Goal: Task Accomplishment & Management: Manage account settings

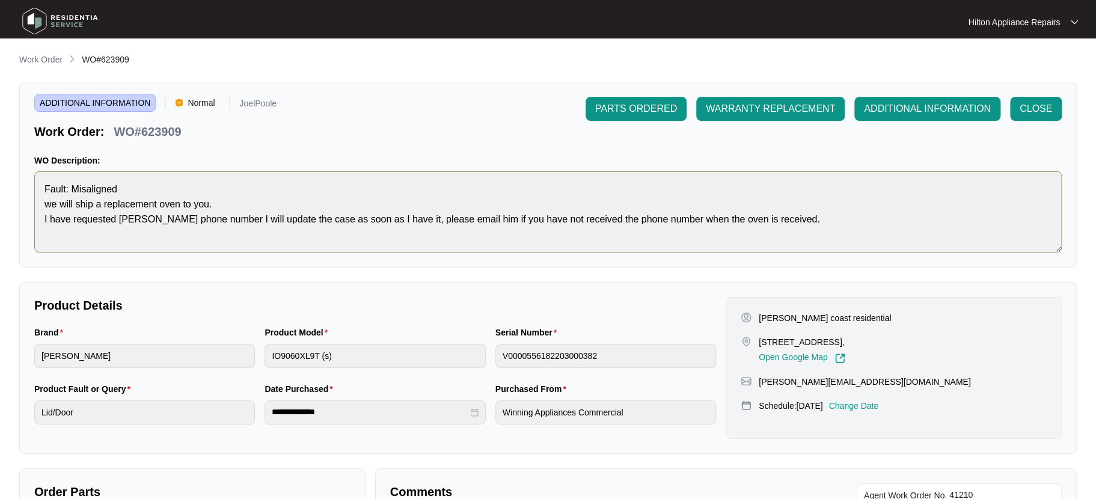
scroll to position [267, 0]
click at [42, 64] on p "Work Order" at bounding box center [40, 60] width 43 height 12
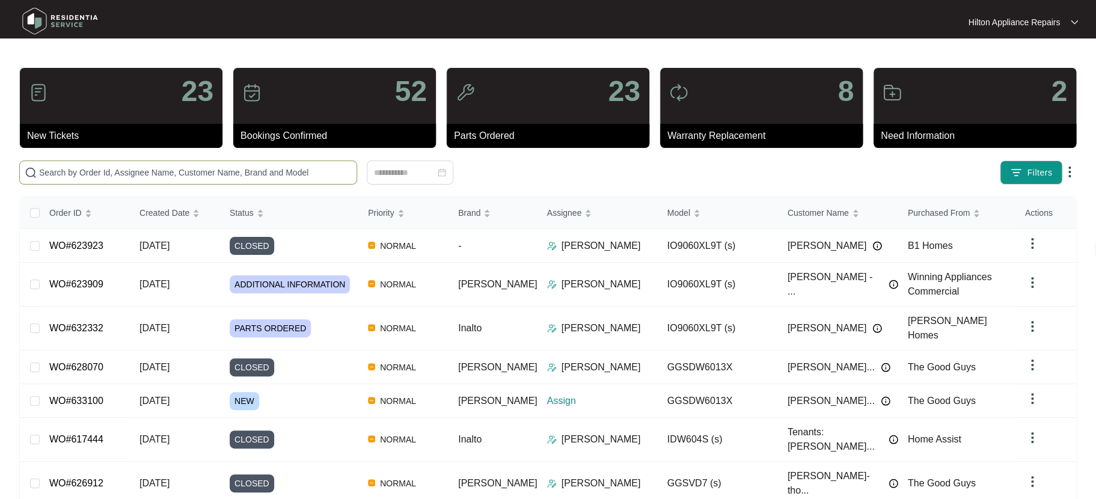
click at [57, 169] on input "text" at bounding box center [195, 172] width 313 height 13
paste input "WO#629997"
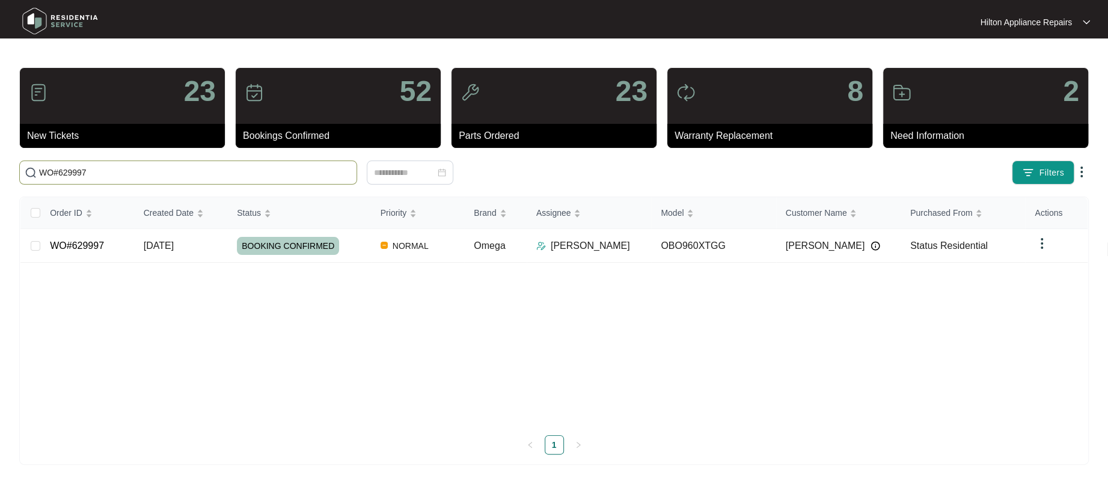
type input "WO#629997"
drag, startPoint x: 92, startPoint y: 170, endPoint x: -10, endPoint y: 173, distance: 102.3
click at [0, 173] on html "Hilton Appliance Repairs Hilton App... 24 New Tickets 52 Bookings Confirmed 23 …" at bounding box center [554, 249] width 1108 height 499
click at [156, 244] on span "[DATE]" at bounding box center [159, 246] width 30 height 10
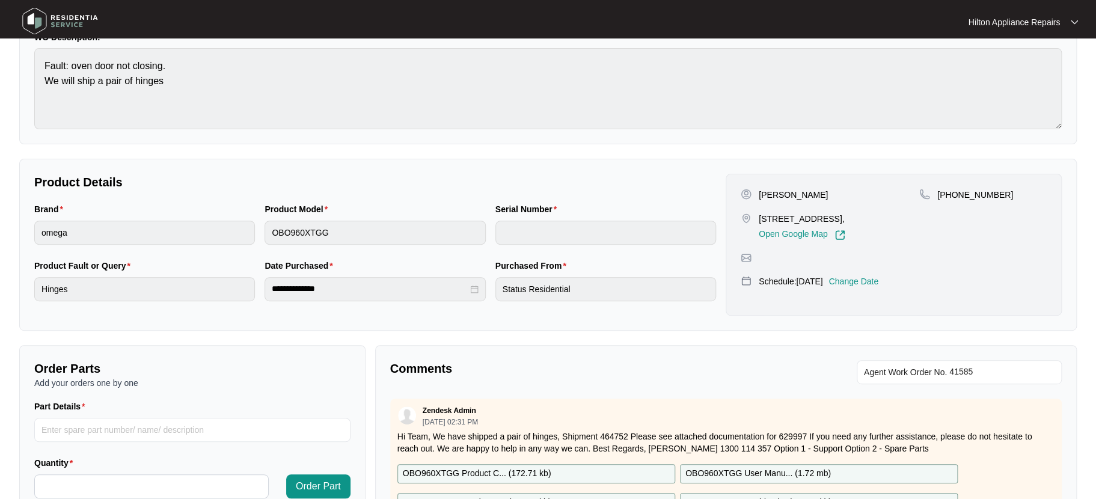
scroll to position [298, 0]
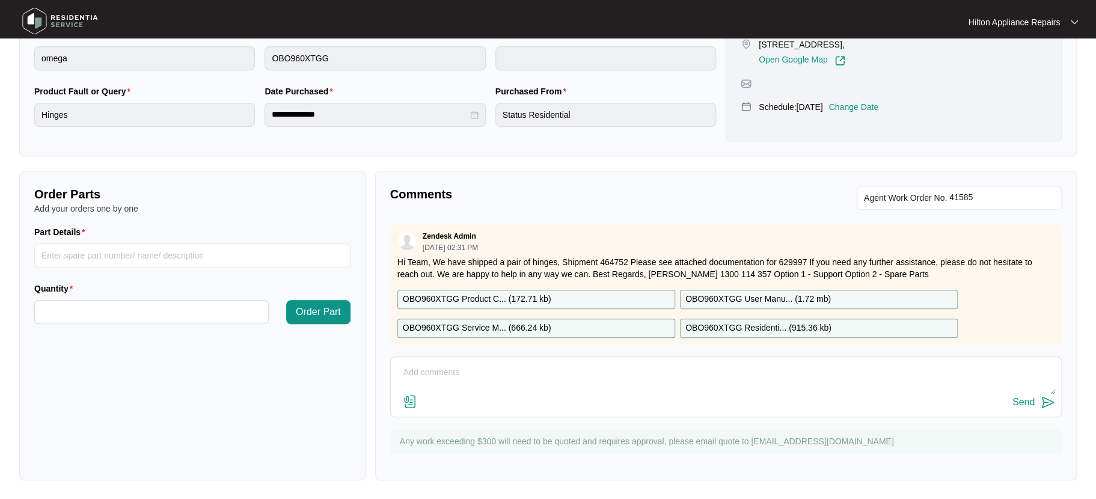
click at [871, 113] on p "Change Date" at bounding box center [854, 107] width 50 height 12
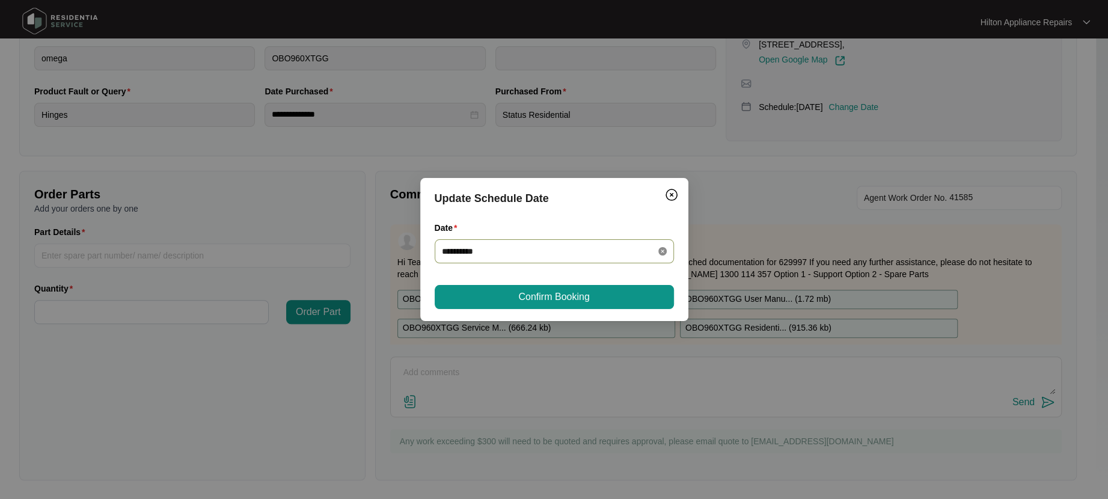
click at [659, 249] on icon "close-circle" at bounding box center [663, 251] width 8 height 8
click at [657, 250] on div at bounding box center [554, 251] width 225 height 13
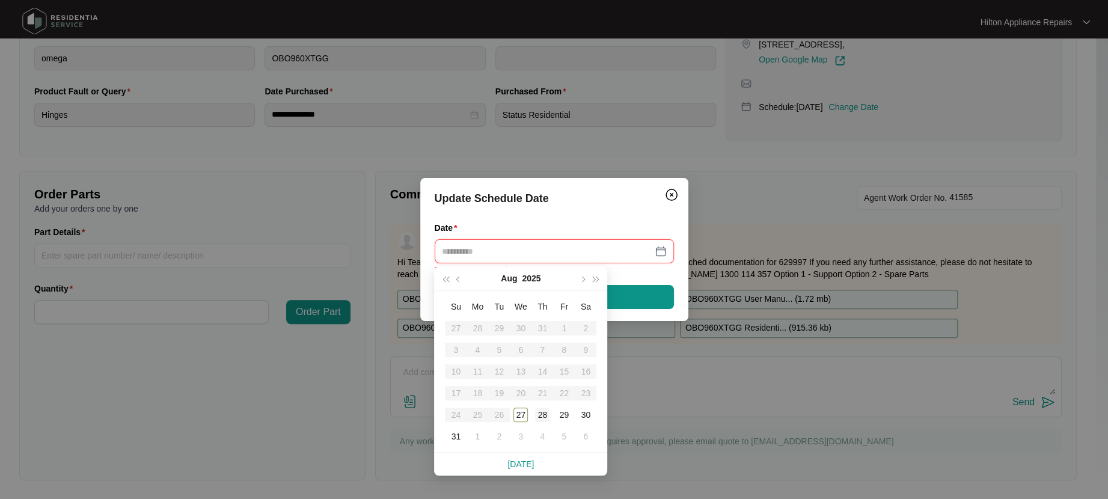
type input "**********"
click at [545, 414] on div "28" at bounding box center [542, 415] width 14 height 14
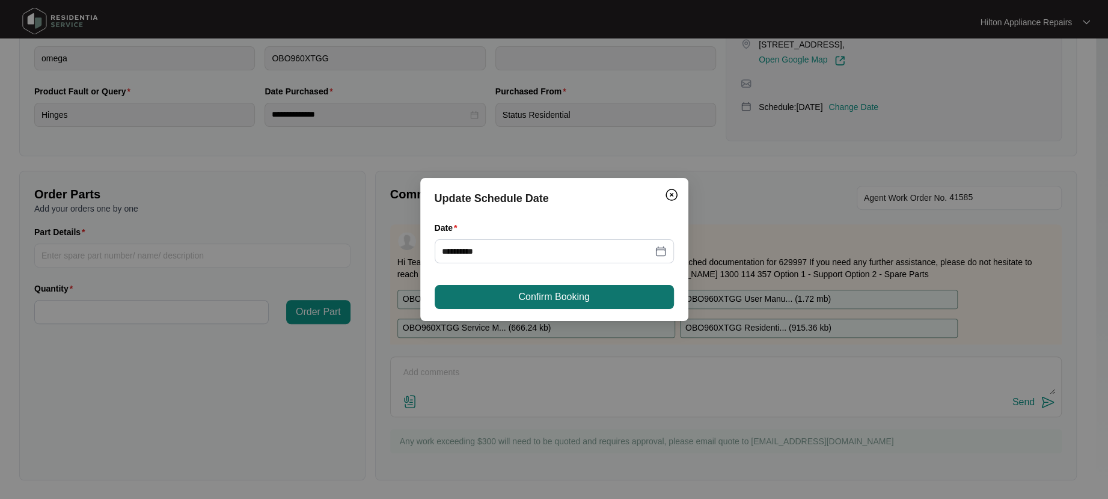
click at [579, 287] on button "Confirm Booking" at bounding box center [554, 297] width 239 height 24
